Goal: Transaction & Acquisition: Subscribe to service/newsletter

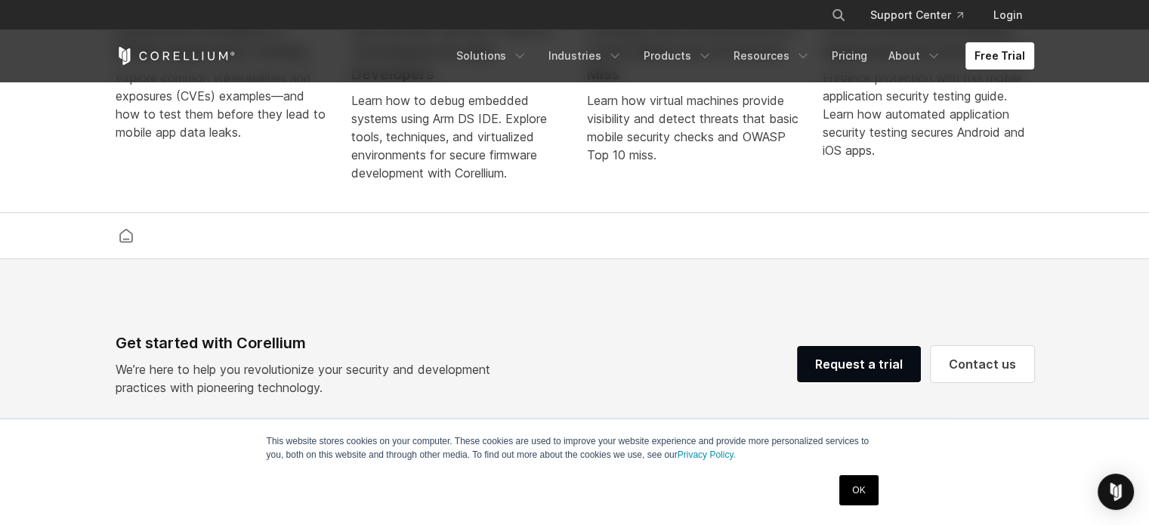
scroll to position [3217, 0]
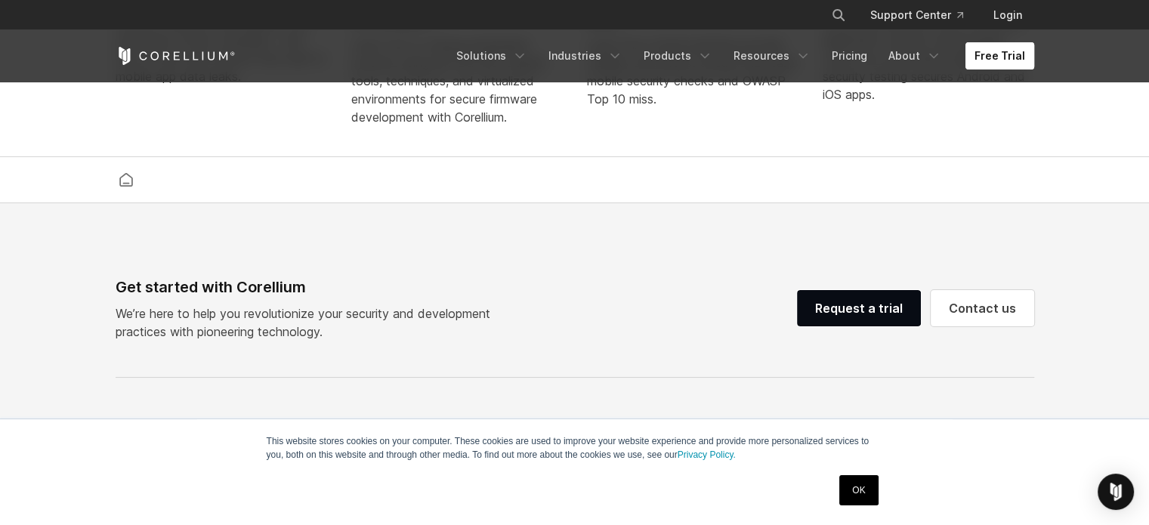
click at [1012, 53] on link "Free Trial" at bounding box center [1000, 55] width 69 height 27
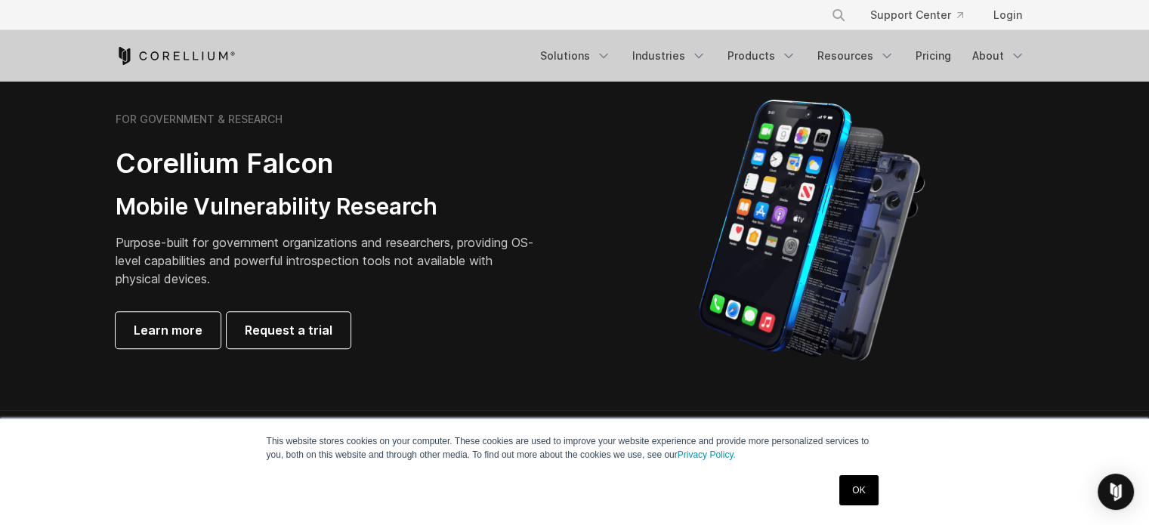
scroll to position [703, 0]
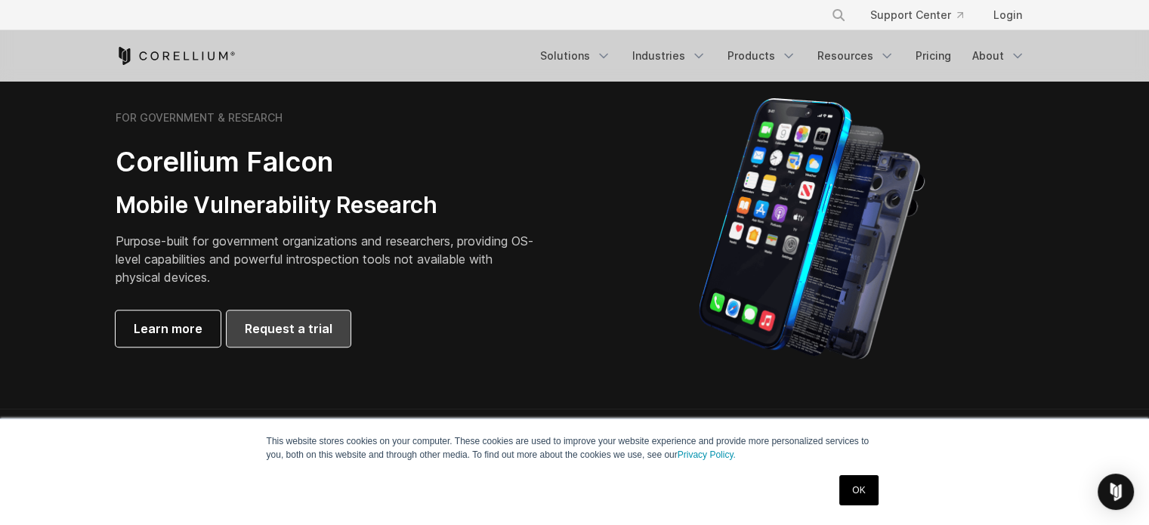
click at [238, 332] on link "Request a trial" at bounding box center [289, 329] width 124 height 36
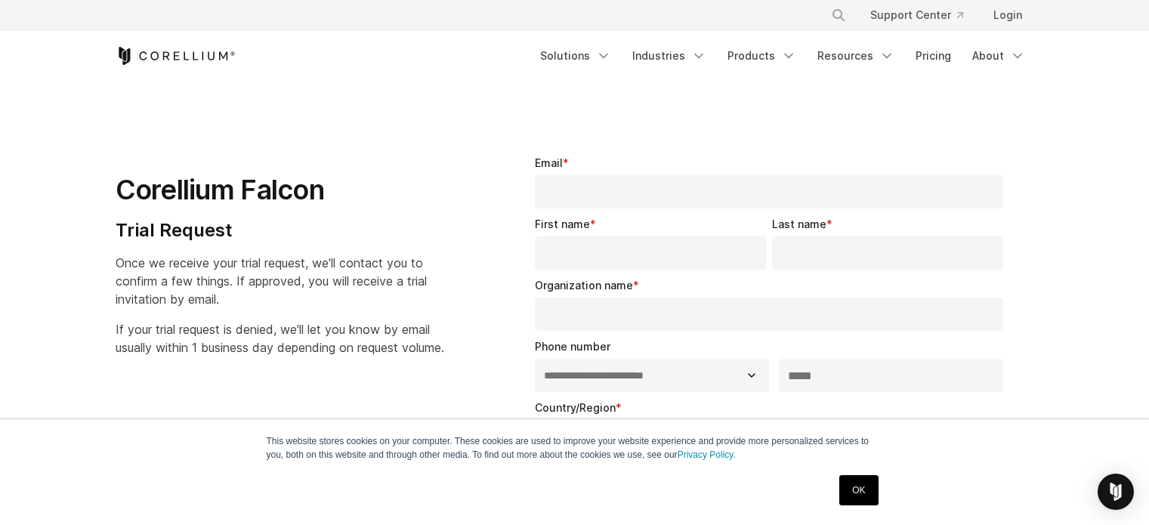
select select "**"
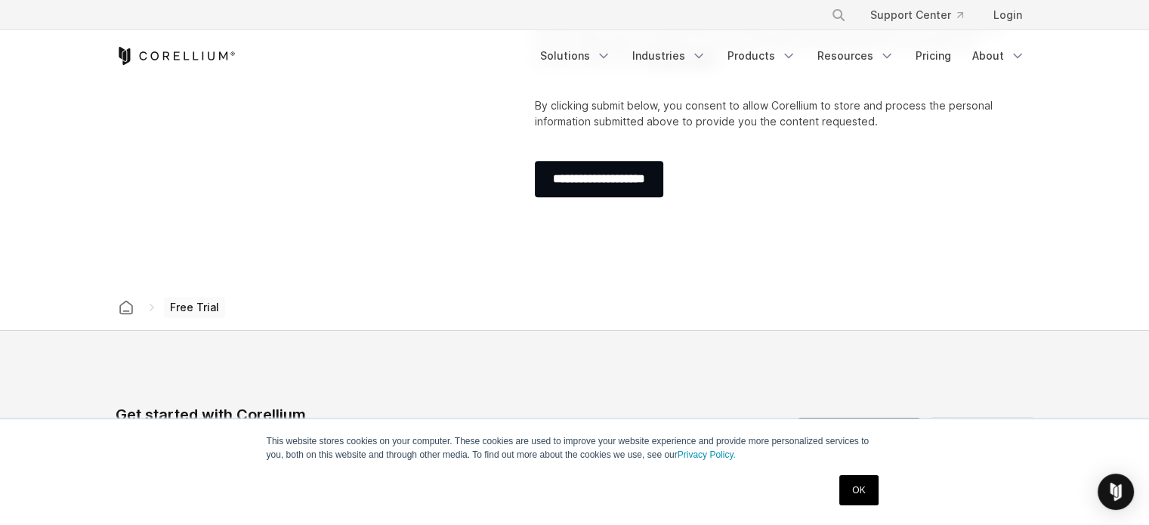
scroll to position [583, 0]
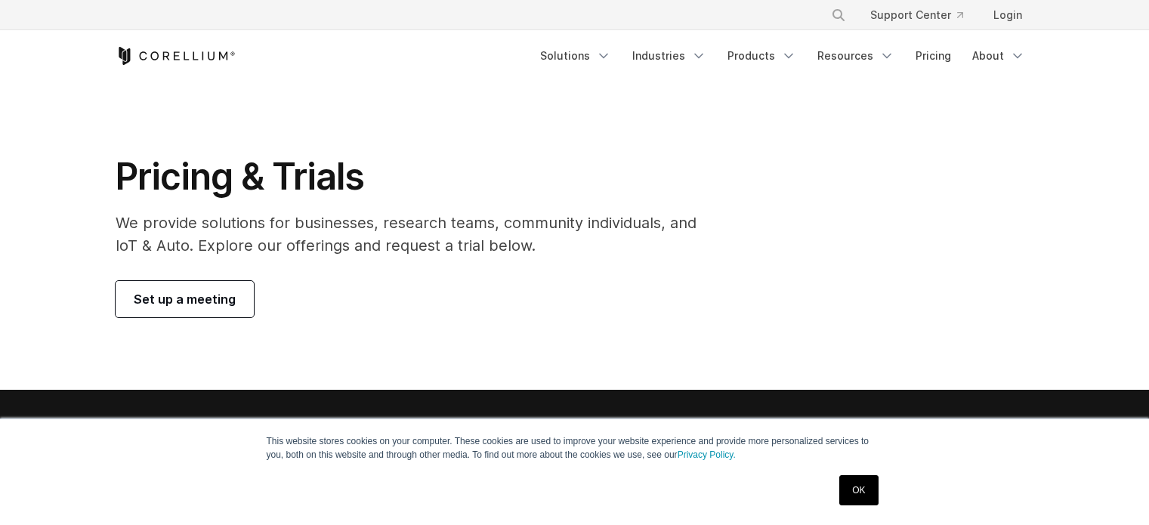
scroll to position [703, 0]
